Goal: Task Accomplishment & Management: Complete application form

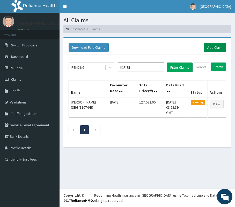
click at [211, 48] on link "Add Claim" at bounding box center [215, 47] width 22 height 9
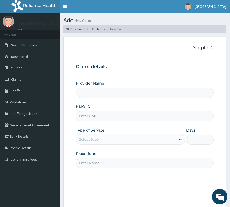
type input "[GEOGRAPHIC_DATA]"
paste input "TAN/10078/A"
type input "TAN/10078/A"
click at [97, 134] on div "Select type" at bounding box center [130, 139] width 109 height 10
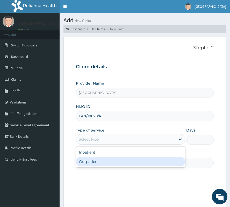
click at [95, 158] on div "Outpatient" at bounding box center [130, 161] width 109 height 9
type input "1"
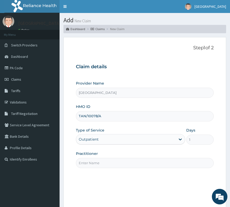
click at [94, 165] on input "Practitioner" at bounding box center [145, 163] width 138 height 10
type input "Dr. Olum"
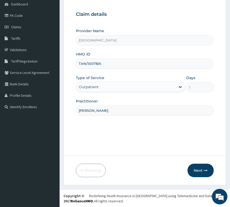
scroll to position [53, 0]
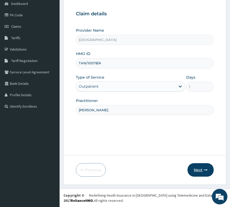
click at [206, 171] on button "Next" at bounding box center [200, 169] width 26 height 13
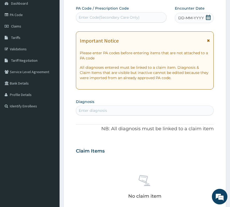
scroll to position [0, 0]
click at [137, 19] on div "Enter Code(Secondary Care Only)" at bounding box center [109, 17] width 61 height 5
paste input "PA/E0B663"
type input "PA/E0B663"
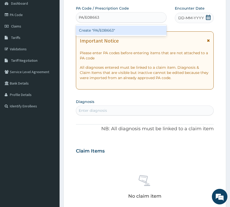
click at [136, 29] on div "Create "PA/E0B663"" at bounding box center [121, 30] width 91 height 9
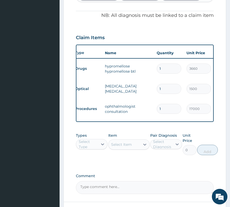
scroll to position [0, 1]
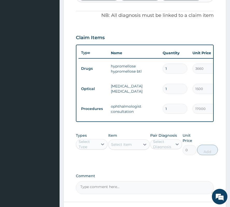
click at [73, 20] on form "Step 2 of 2 PA Code / Prescription Code PA/E0B663 Encounter Date 11-10-2025 Imp…" at bounding box center [144, 50] width 163 height 362
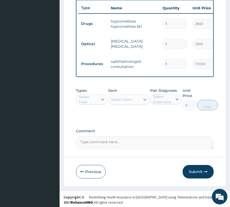
scroll to position [213, 0]
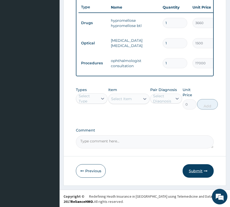
click at [199, 168] on button "Submit" at bounding box center [197, 170] width 31 height 13
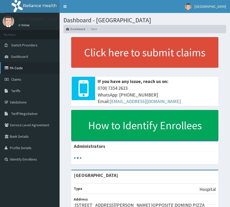
click at [11, 69] on link "PA Code" at bounding box center [30, 67] width 60 height 11
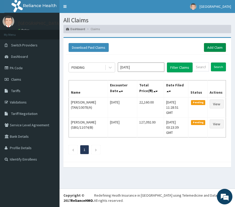
click at [216, 48] on link "Add Claim" at bounding box center [215, 47] width 22 height 9
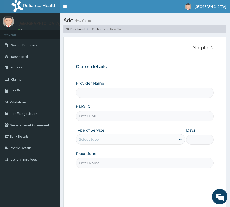
type input "[GEOGRAPHIC_DATA]"
paste input "HPL/10086/A"
type input "HPL/10086/A"
click at [103, 144] on div "Select type" at bounding box center [130, 139] width 109 height 10
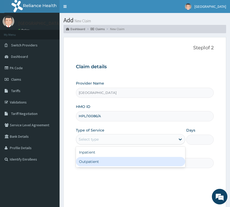
click at [93, 160] on div "Outpatient" at bounding box center [130, 161] width 109 height 9
type input "1"
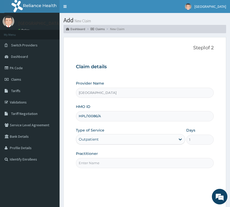
click at [93, 162] on input "Practitioner" at bounding box center [145, 163] width 138 height 10
type input "[PERSON_NAME]"
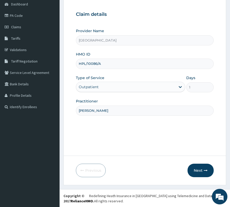
scroll to position [53, 0]
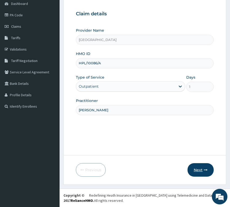
click at [201, 168] on button "Next" at bounding box center [200, 169] width 26 height 13
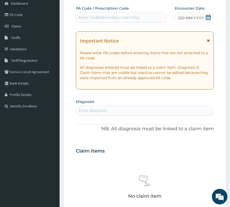
scroll to position [0, 0]
click at [102, 22] on div "Enter Code(Secondary Care Only)" at bounding box center [121, 17] width 91 height 10
paste input "PA/FBC097"
type input "PA/FBC097"
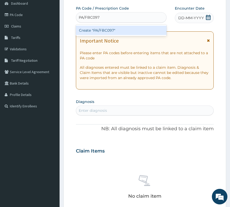
click at [98, 30] on div "Create "PA/FBC097"" at bounding box center [121, 30] width 91 height 9
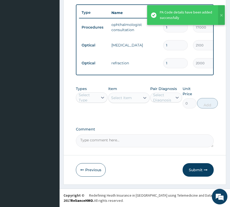
scroll to position [213, 0]
click at [197, 168] on button "Submit" at bounding box center [197, 169] width 31 height 13
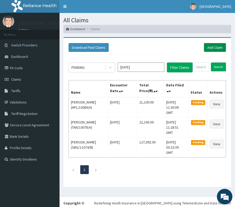
click at [210, 46] on link "Add Claim" at bounding box center [215, 47] width 22 height 9
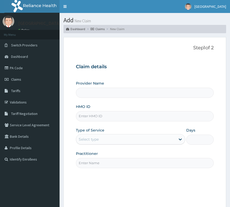
click at [89, 117] on input "HMO ID" at bounding box center [145, 116] width 138 height 10
type input "[GEOGRAPHIC_DATA]"
paste input "CIP/10058/A"
type input "CIP/10058/A"
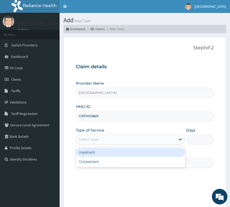
click at [152, 142] on div "Select type" at bounding box center [125, 139] width 99 height 8
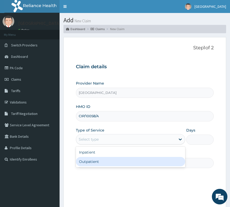
click at [135, 165] on div "Outpatient" at bounding box center [130, 161] width 109 height 9
type input "1"
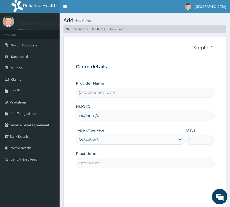
click at [135, 165] on input "Practitioner" at bounding box center [145, 163] width 138 height 10
type input "Dr. Olum"
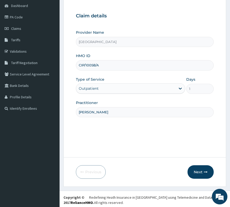
scroll to position [53, 0]
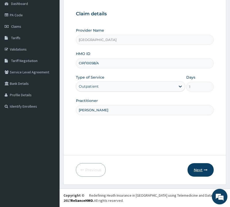
click at [195, 167] on button "Next" at bounding box center [200, 169] width 26 height 13
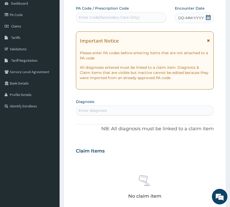
click at [85, 18] on div "Enter Code(Secondary Care Only)" at bounding box center [109, 17] width 61 height 5
paste input "PA/9D0ABC"
type input "PA/9D0ABC"
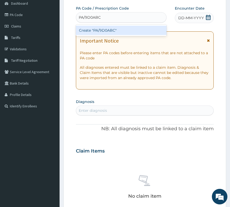
click at [93, 28] on div "Create "PA/9D0ABC"" at bounding box center [121, 30] width 91 height 9
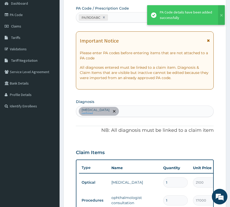
scroll to position [186, 0]
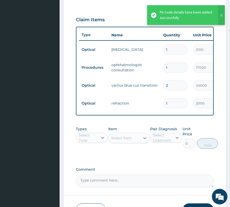
drag, startPoint x: 170, startPoint y: 85, endPoint x: 165, endPoint y: 88, distance: 5.8
click at [165, 88] on input "2" at bounding box center [175, 85] width 25 height 10
type input "1"
type input "45000.00"
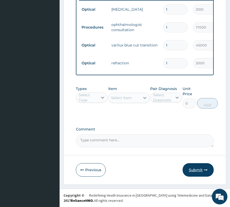
type input "1"
click at [204, 168] on icon "button" at bounding box center [206, 170] width 4 height 4
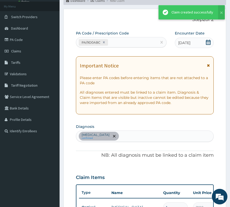
scroll to position [231, 0]
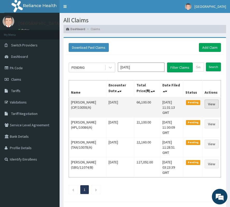
click at [214, 104] on link "View" at bounding box center [211, 103] width 14 height 9
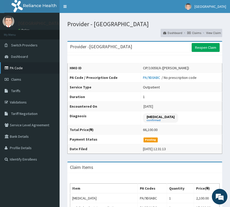
click at [14, 69] on link "PA Code" at bounding box center [30, 67] width 60 height 11
